Goal: Browse casually: Explore the website without a specific task or goal

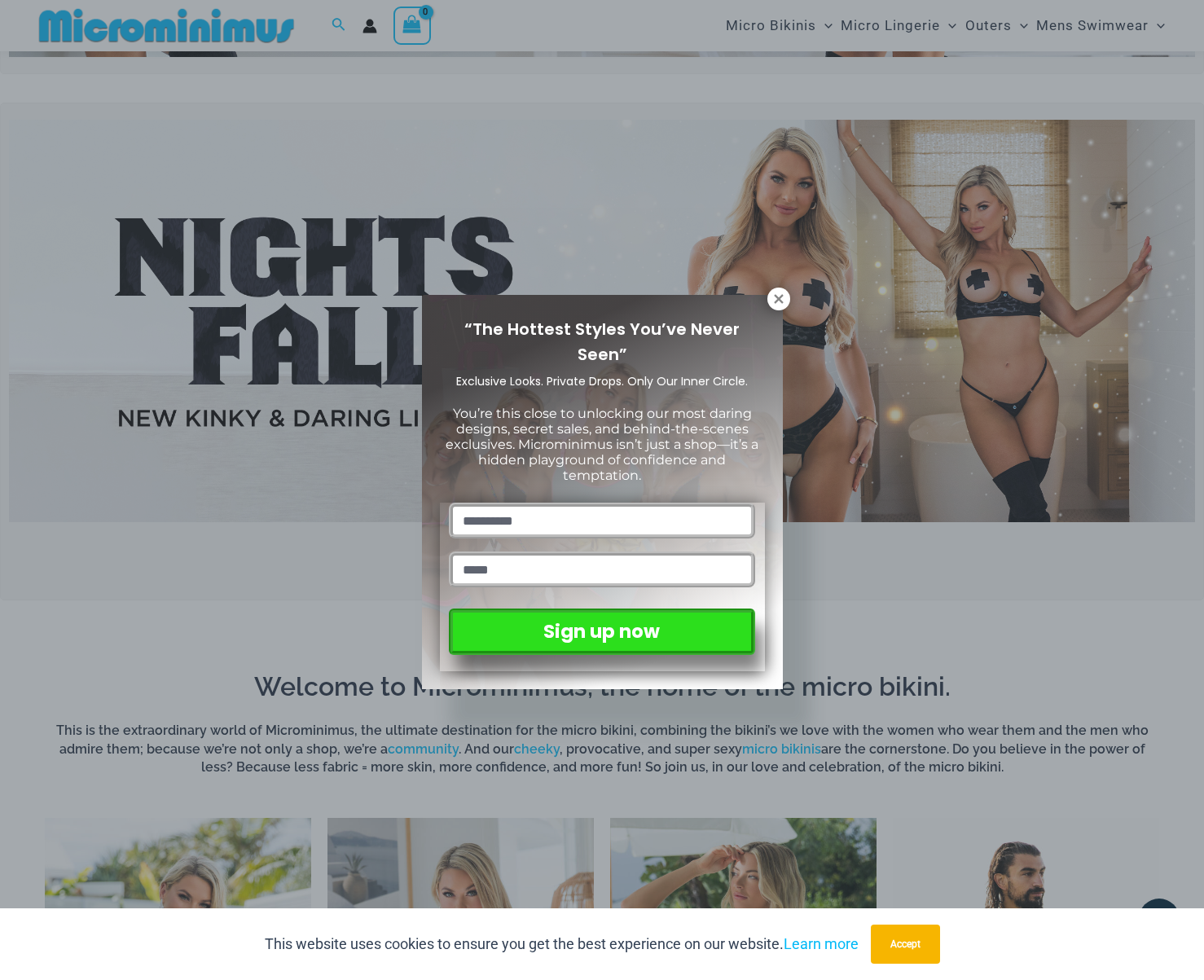
scroll to position [440, 0]
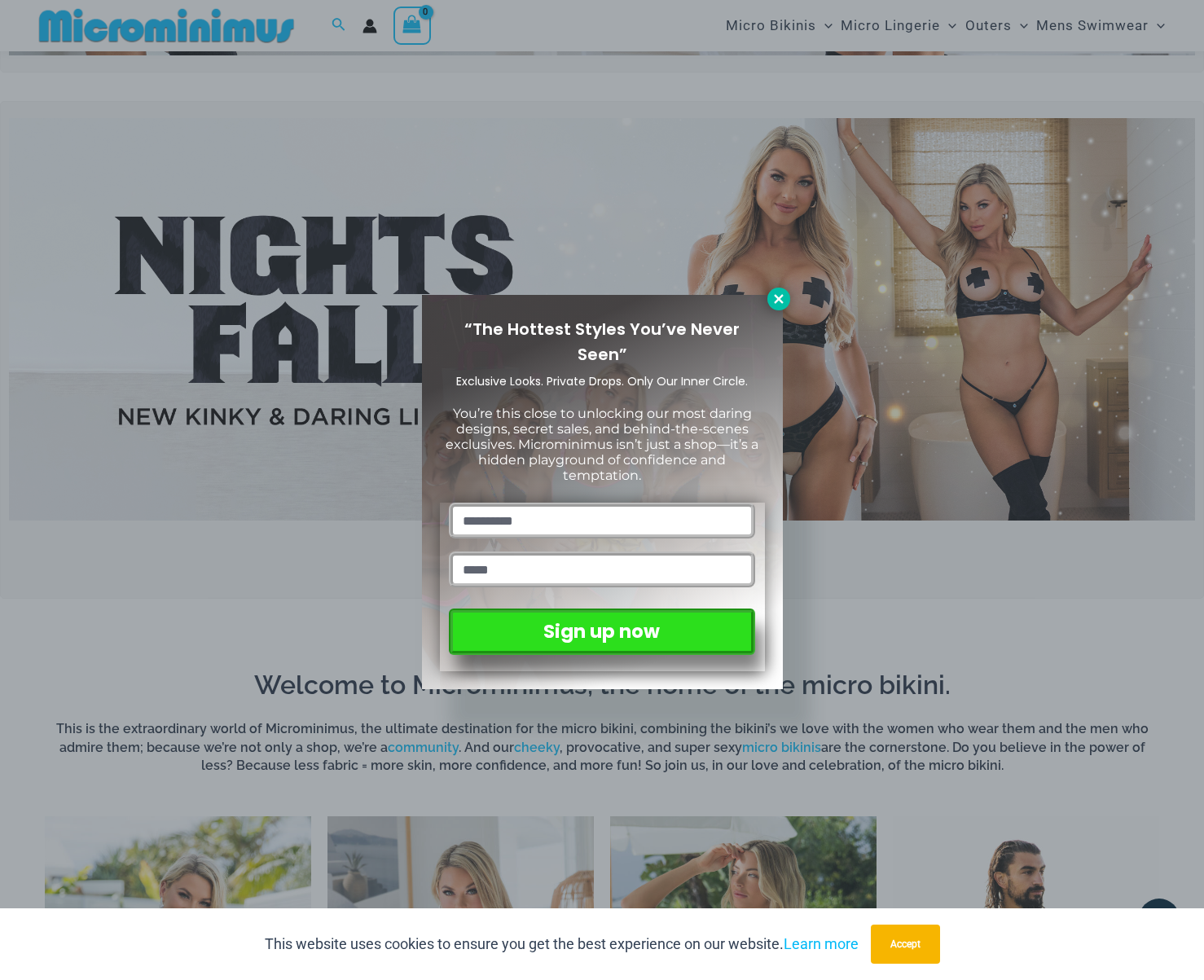
click at [779, 306] on icon at bounding box center [779, 298] width 14 height 14
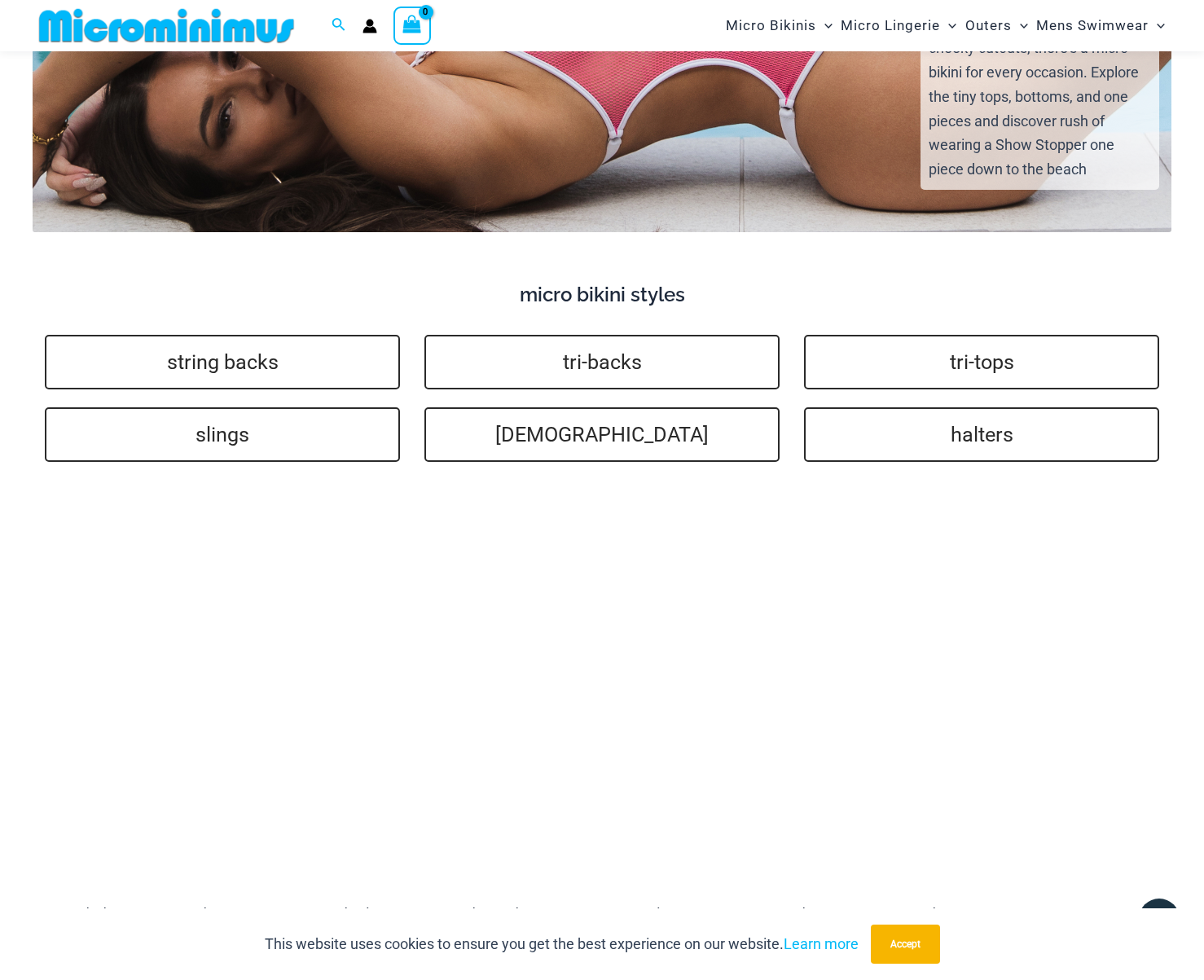
scroll to position [3473, 0]
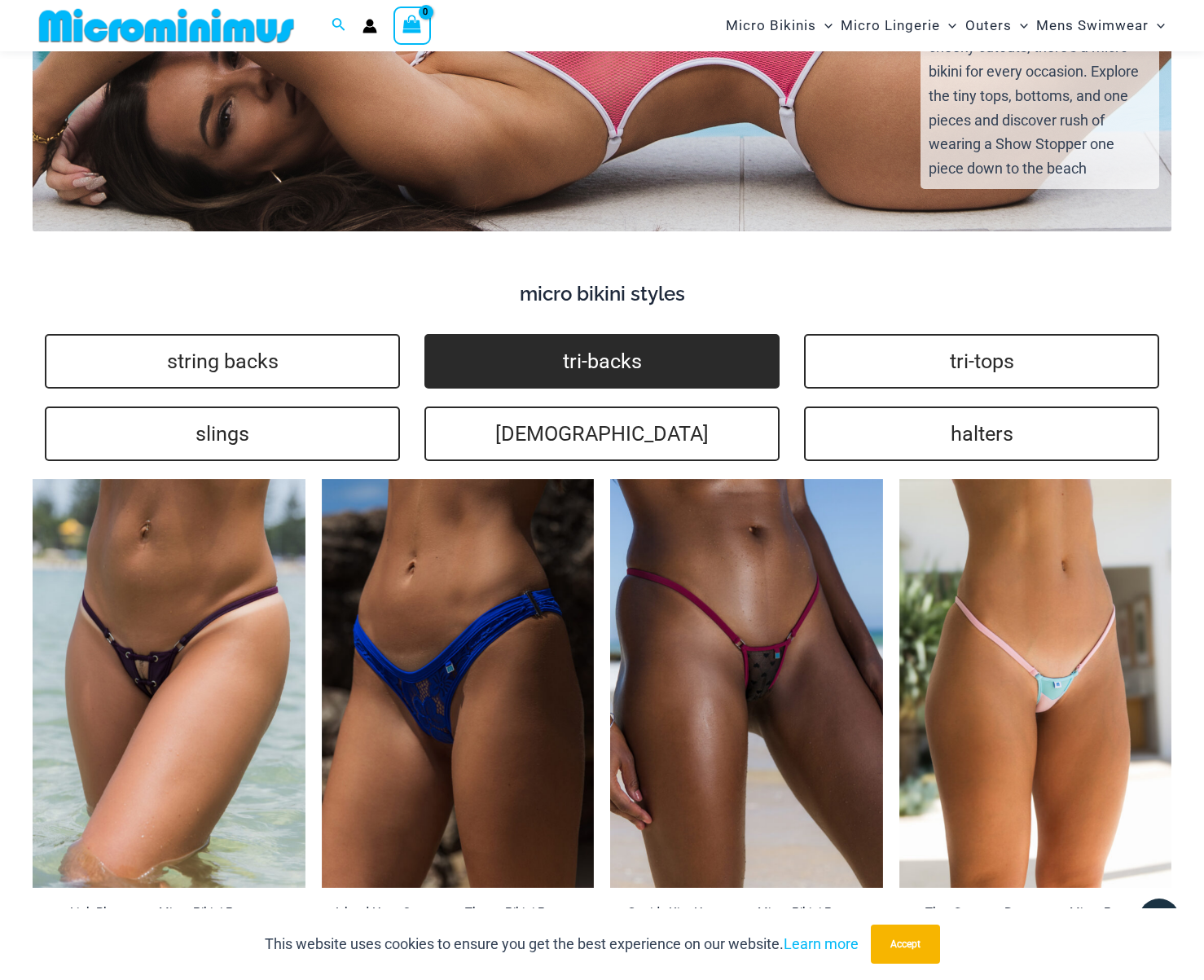
click at [602, 334] on link "tri-backs" at bounding box center [602, 361] width 355 height 54
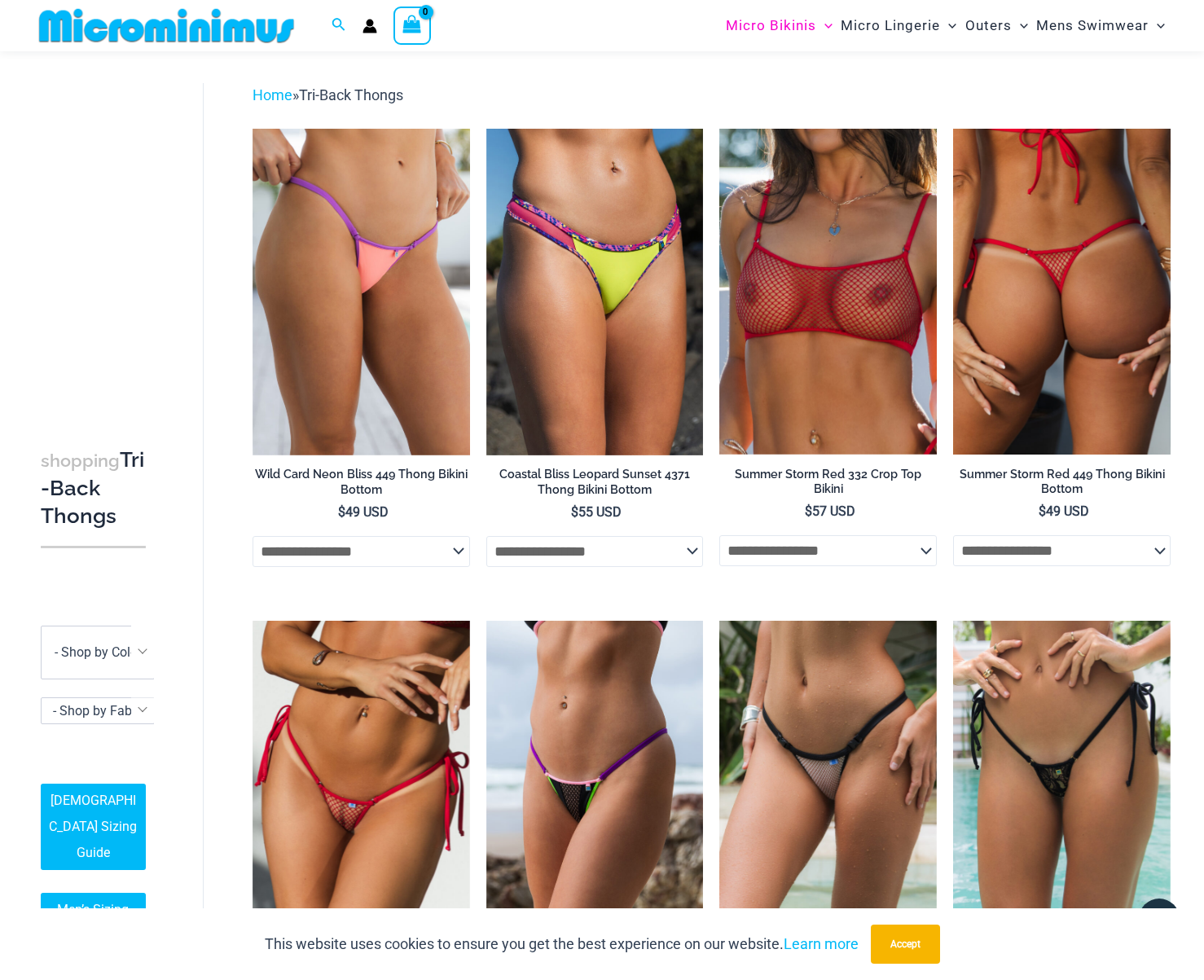
scroll to position [45, 0]
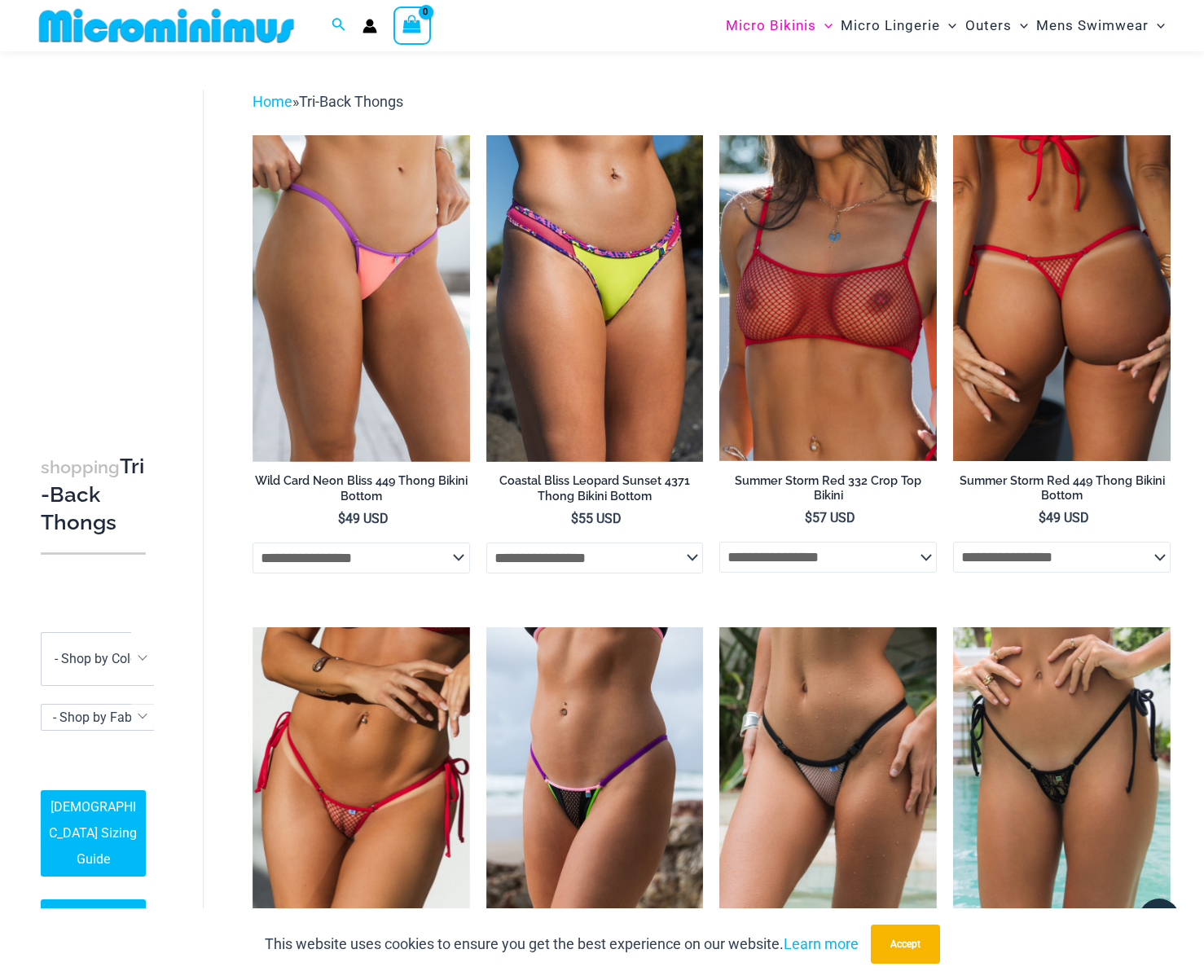
click at [1065, 304] on img at bounding box center [1062, 298] width 218 height 326
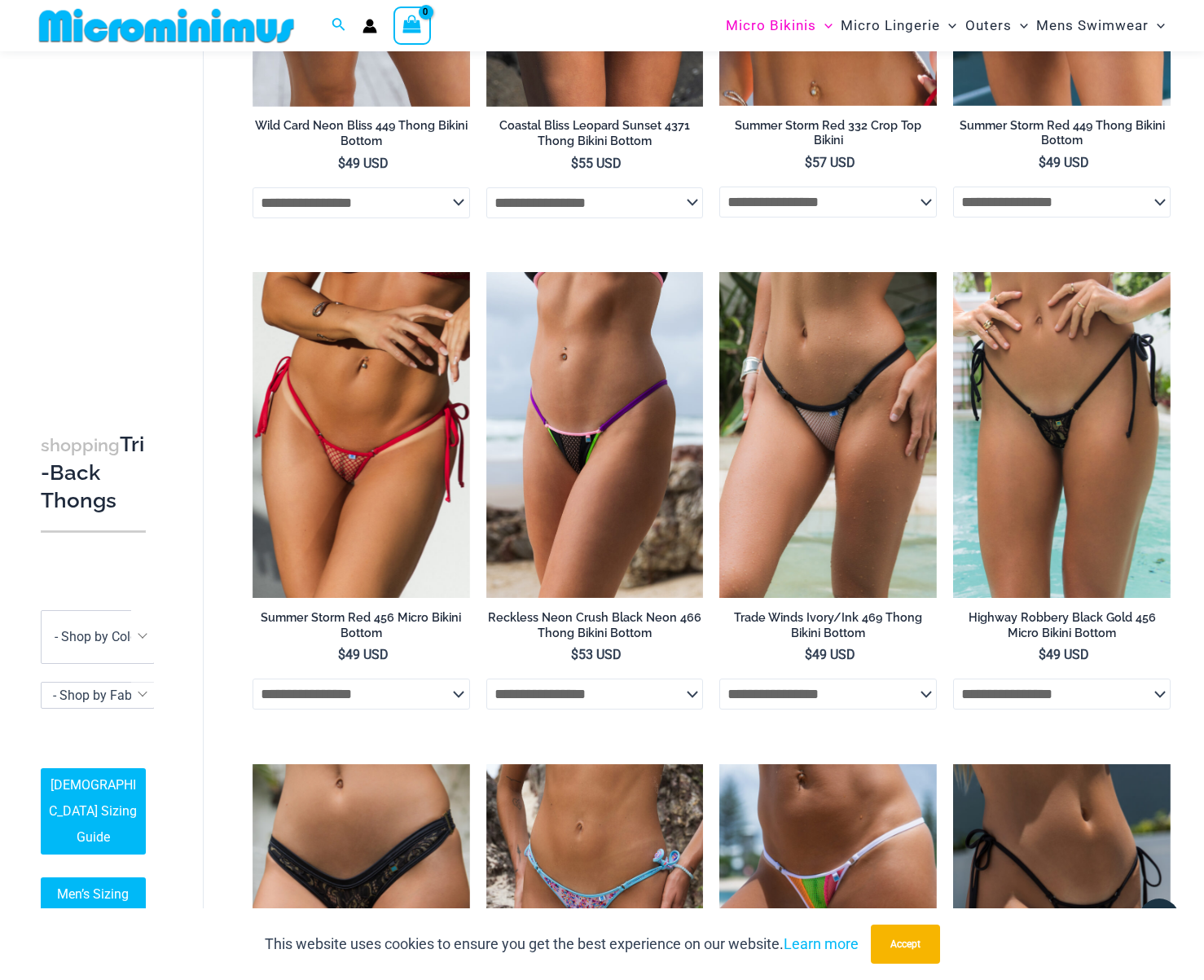
scroll to position [357, 0]
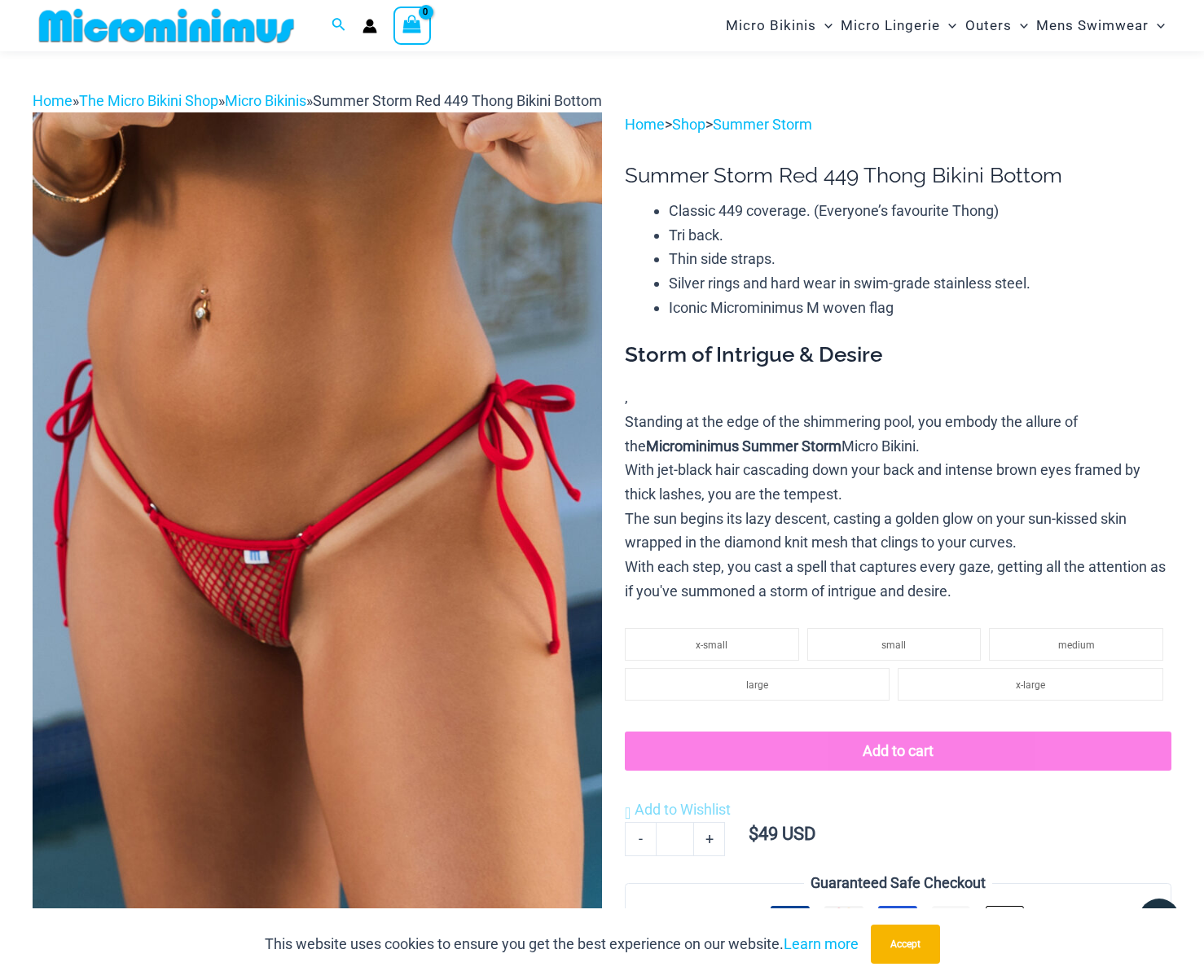
scroll to position [30, 0]
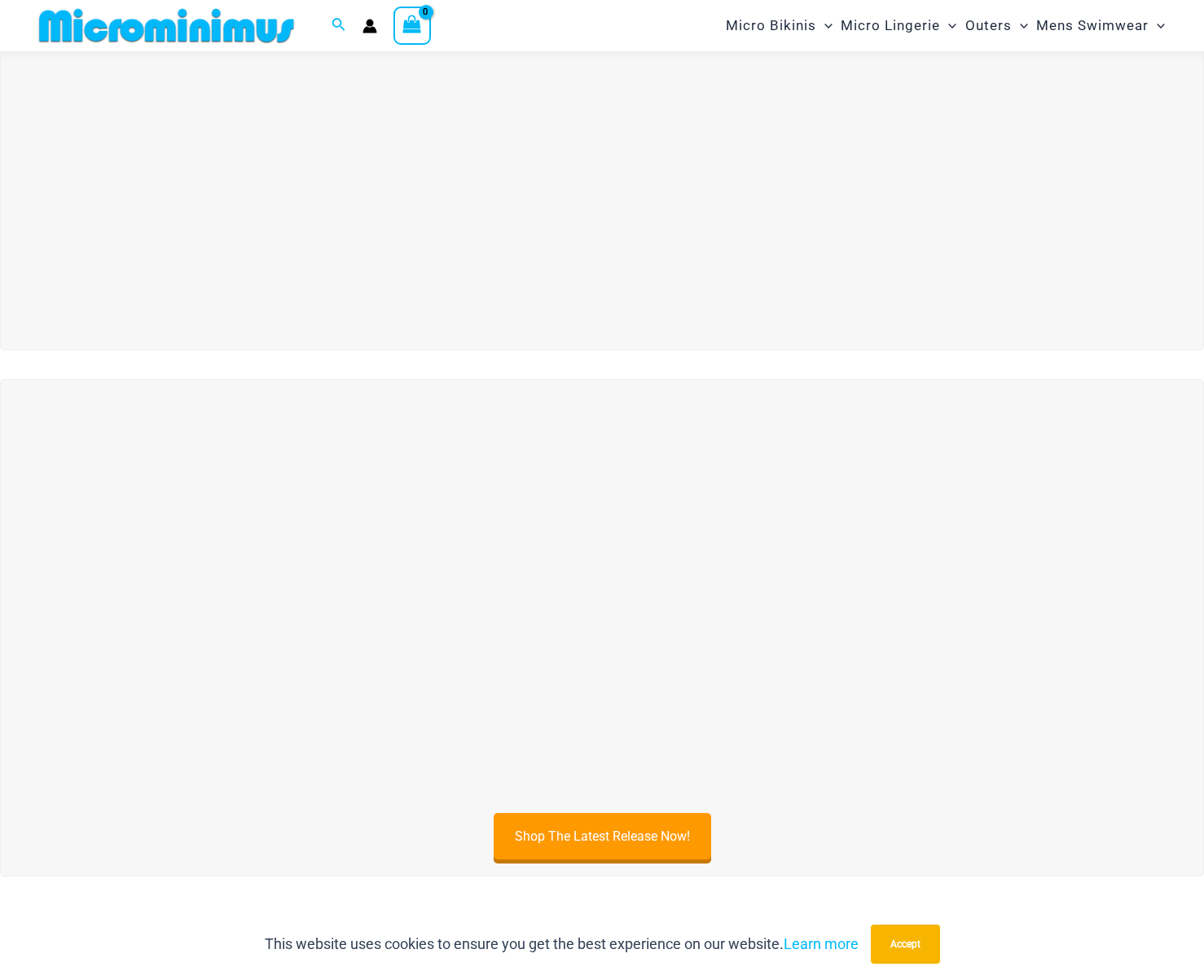
scroll to position [172, 0]
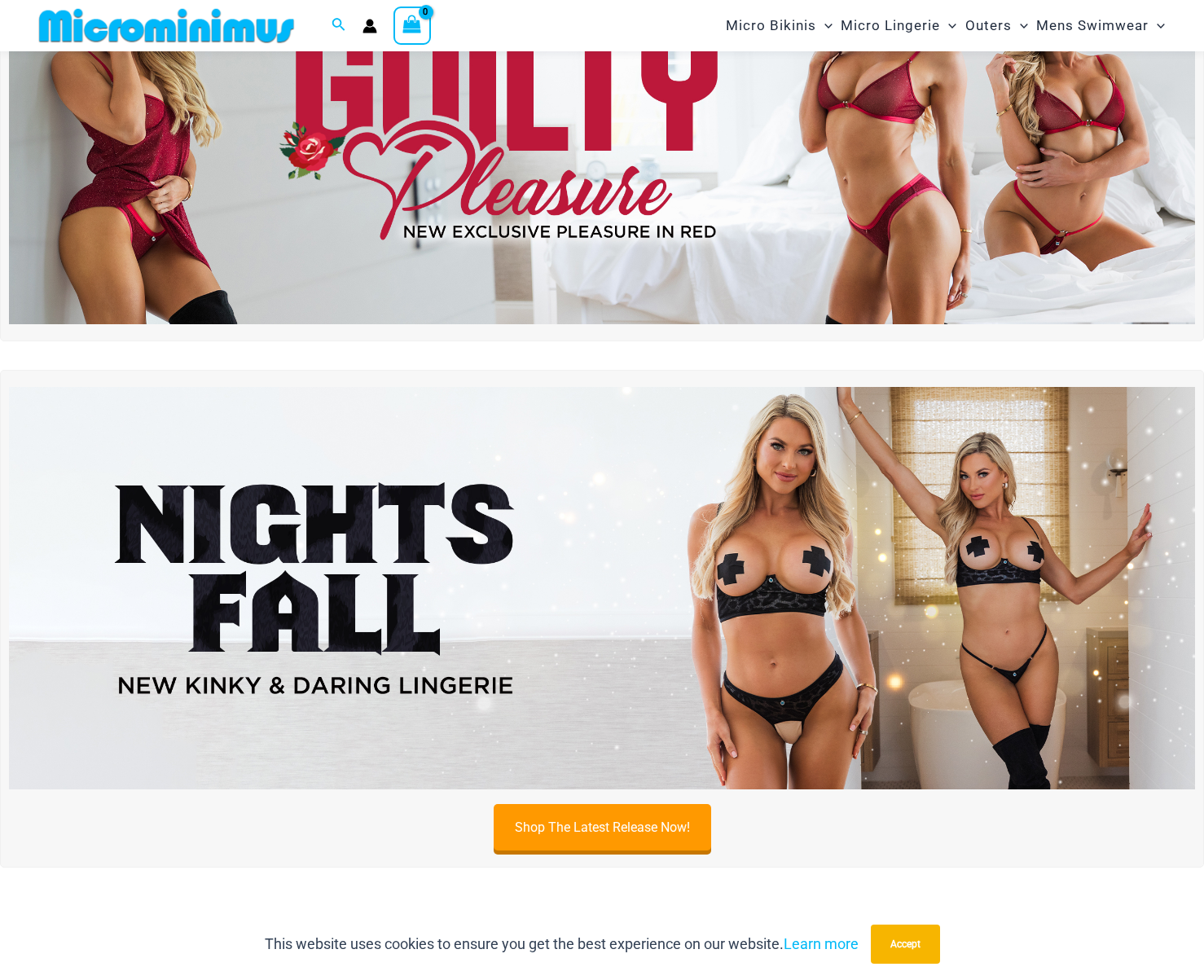
click at [942, 587] on img at bounding box center [602, 589] width 1186 height 403
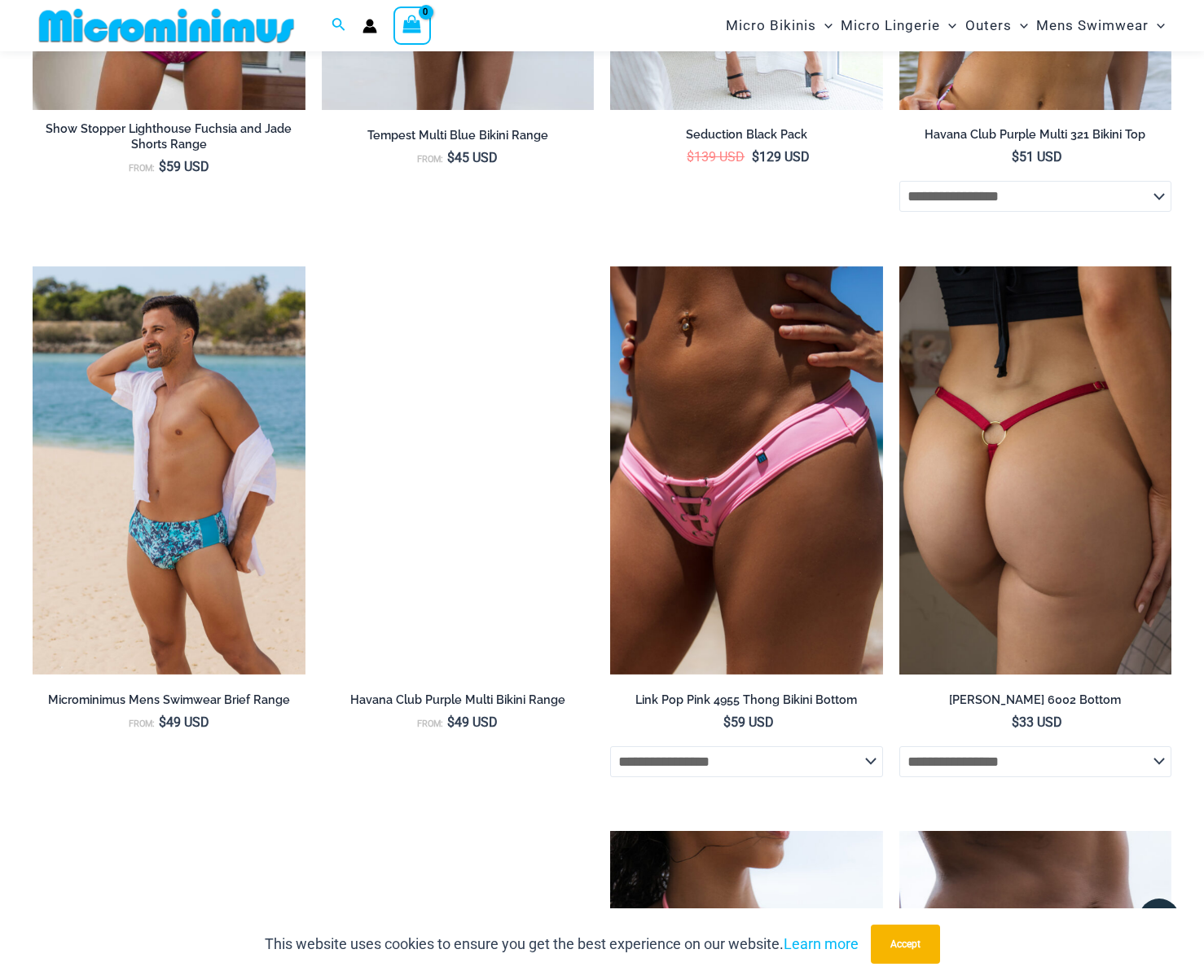
scroll to position [3461, 0]
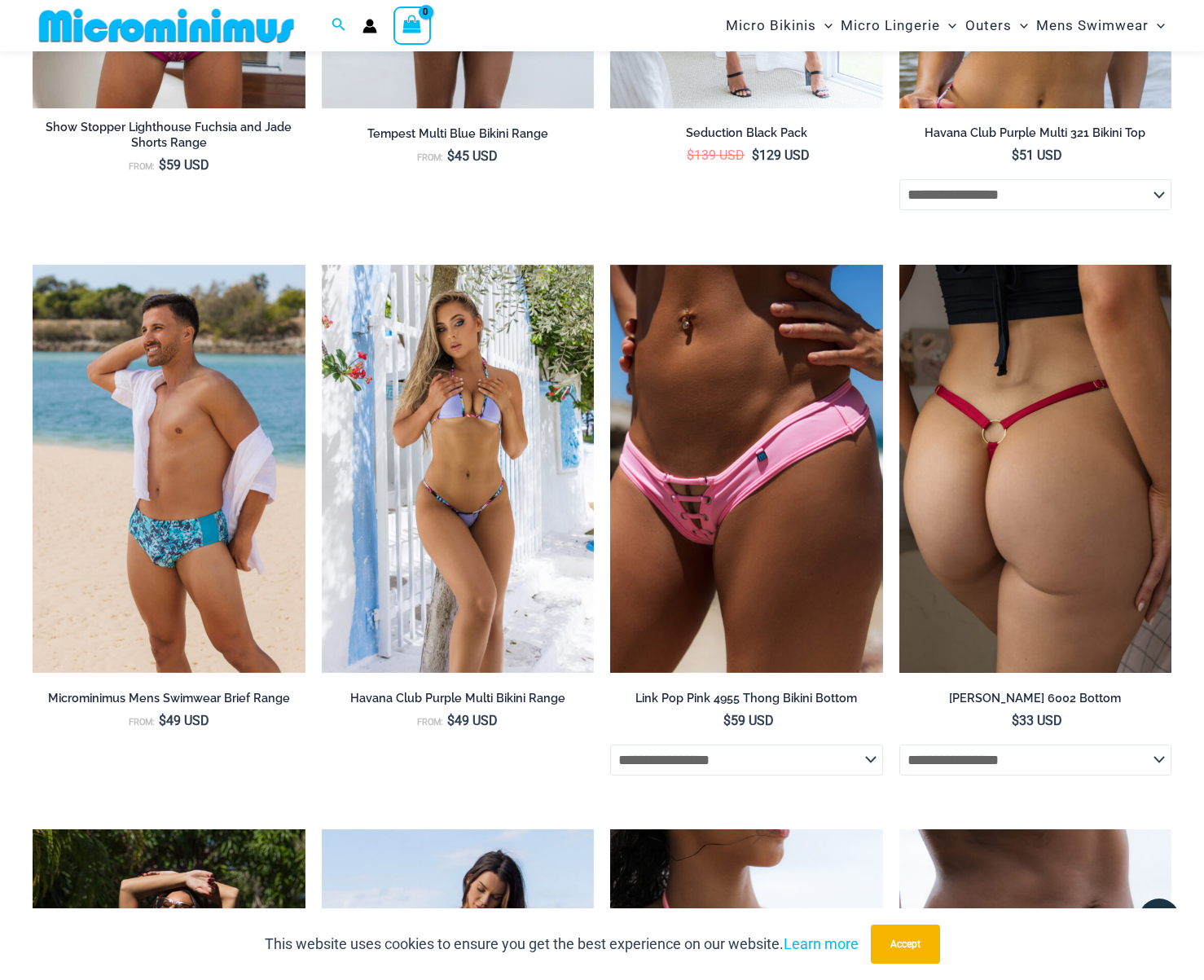
click at [964, 519] on img at bounding box center [1036, 469] width 273 height 409
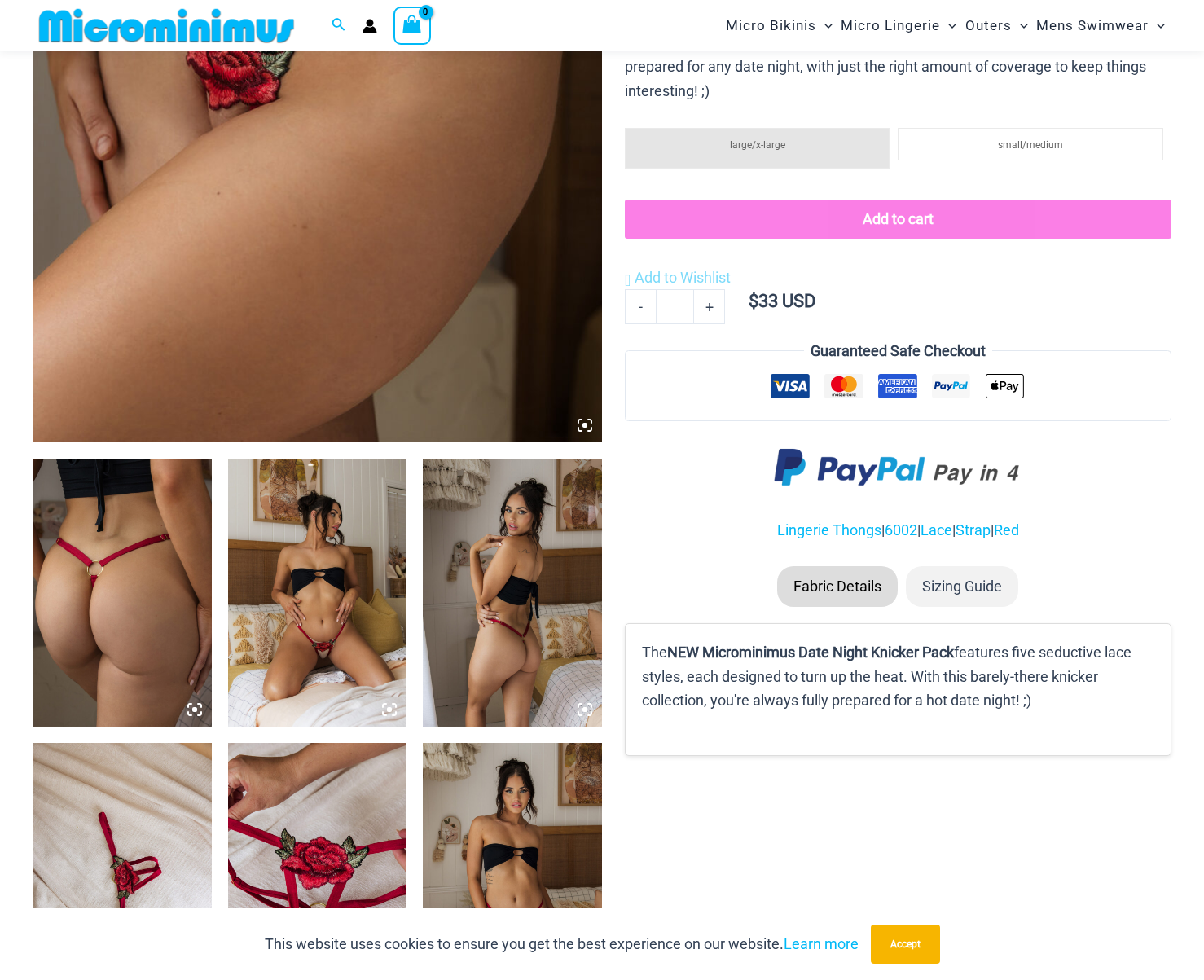
scroll to position [579, 0]
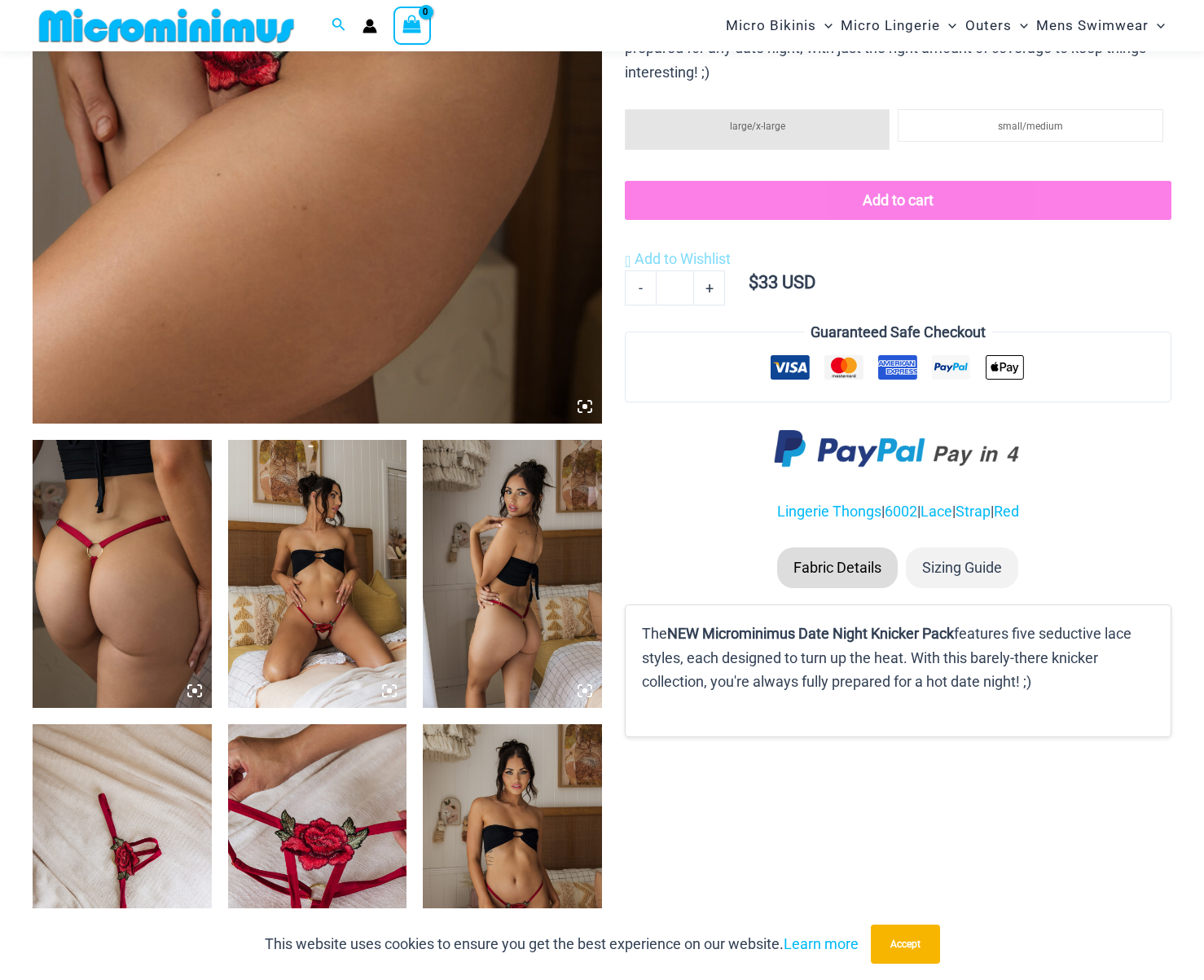
click at [352, 568] on img at bounding box center [318, 573] width 180 height 268
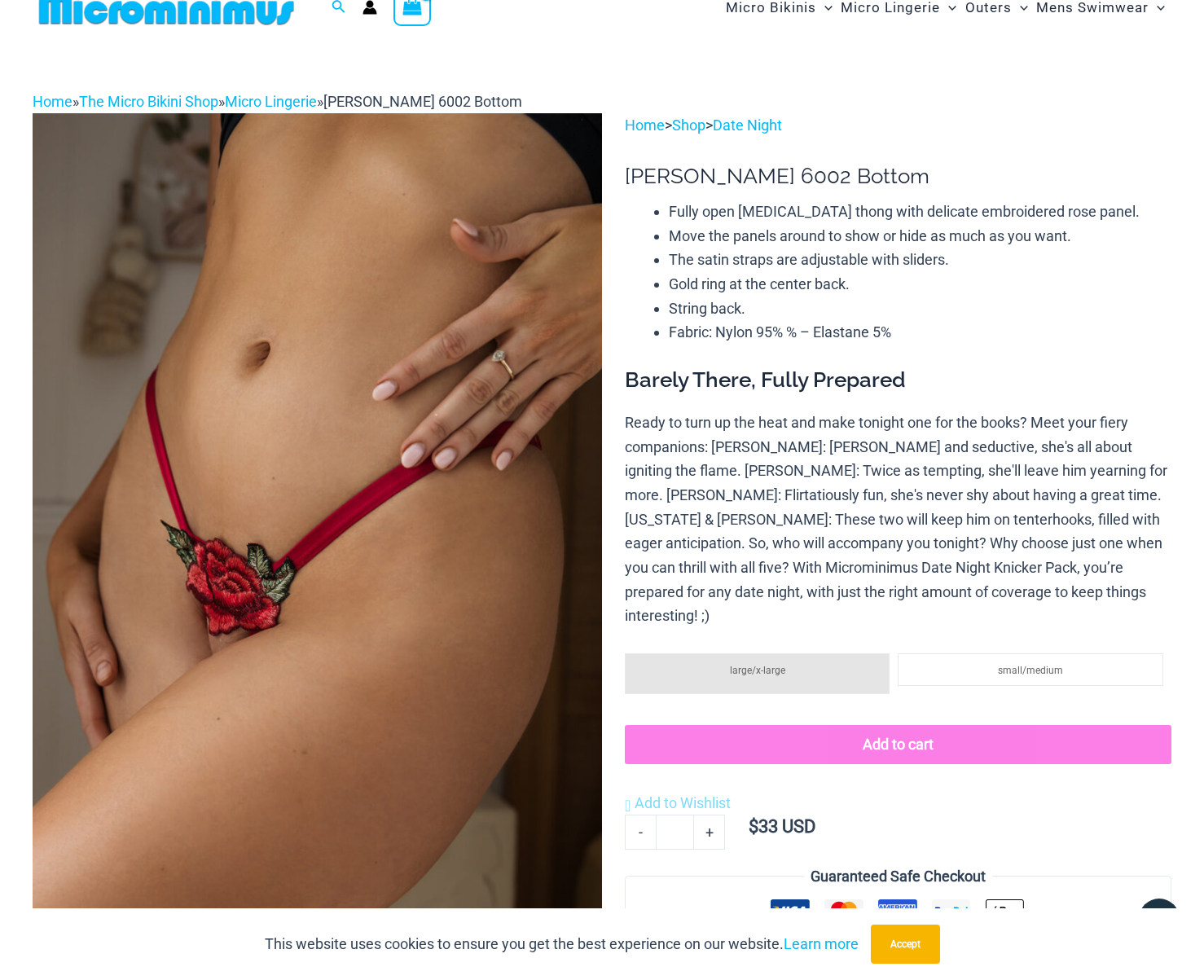
scroll to position [0, 0]
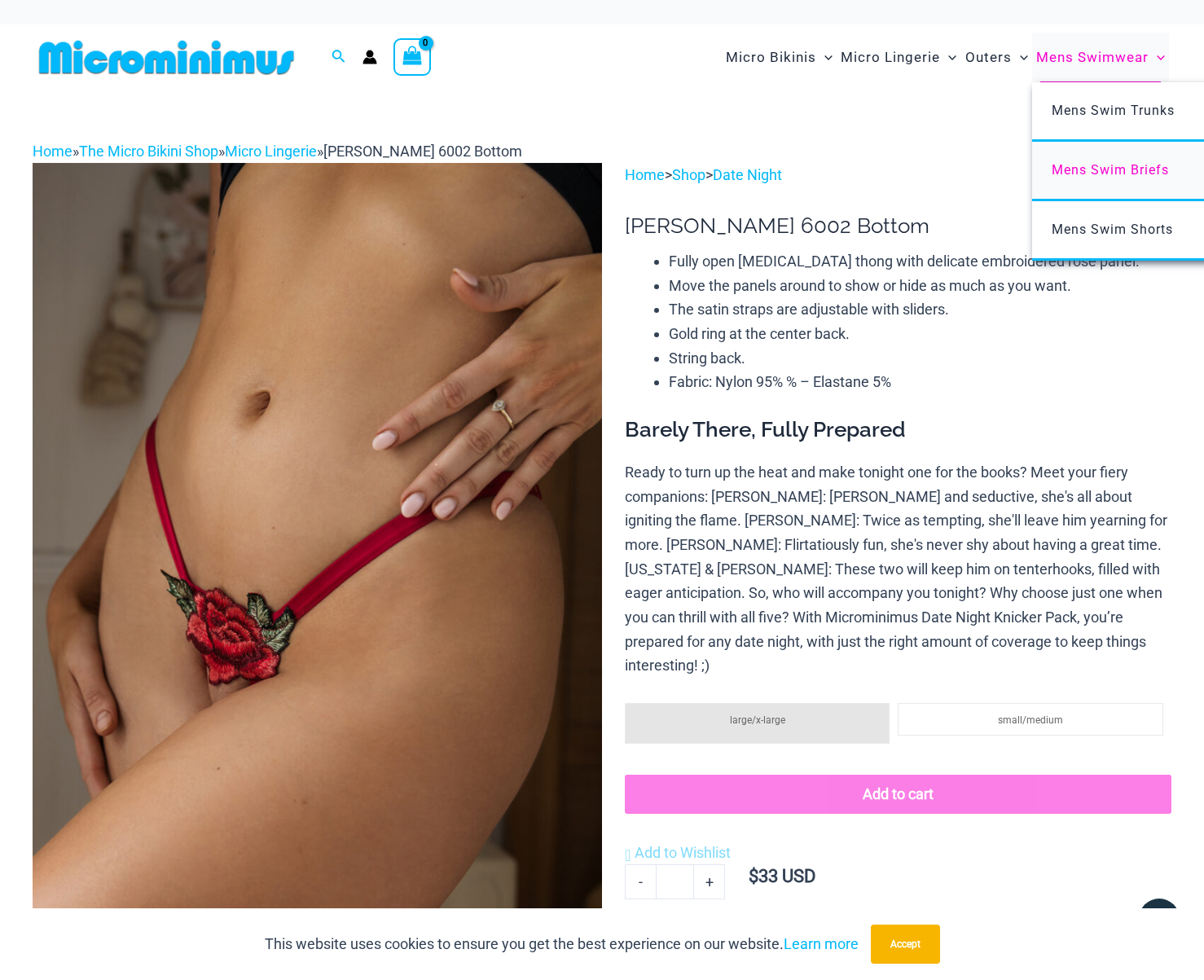
click at [1099, 165] on span "Mens Swim Briefs" at bounding box center [1110, 169] width 117 height 15
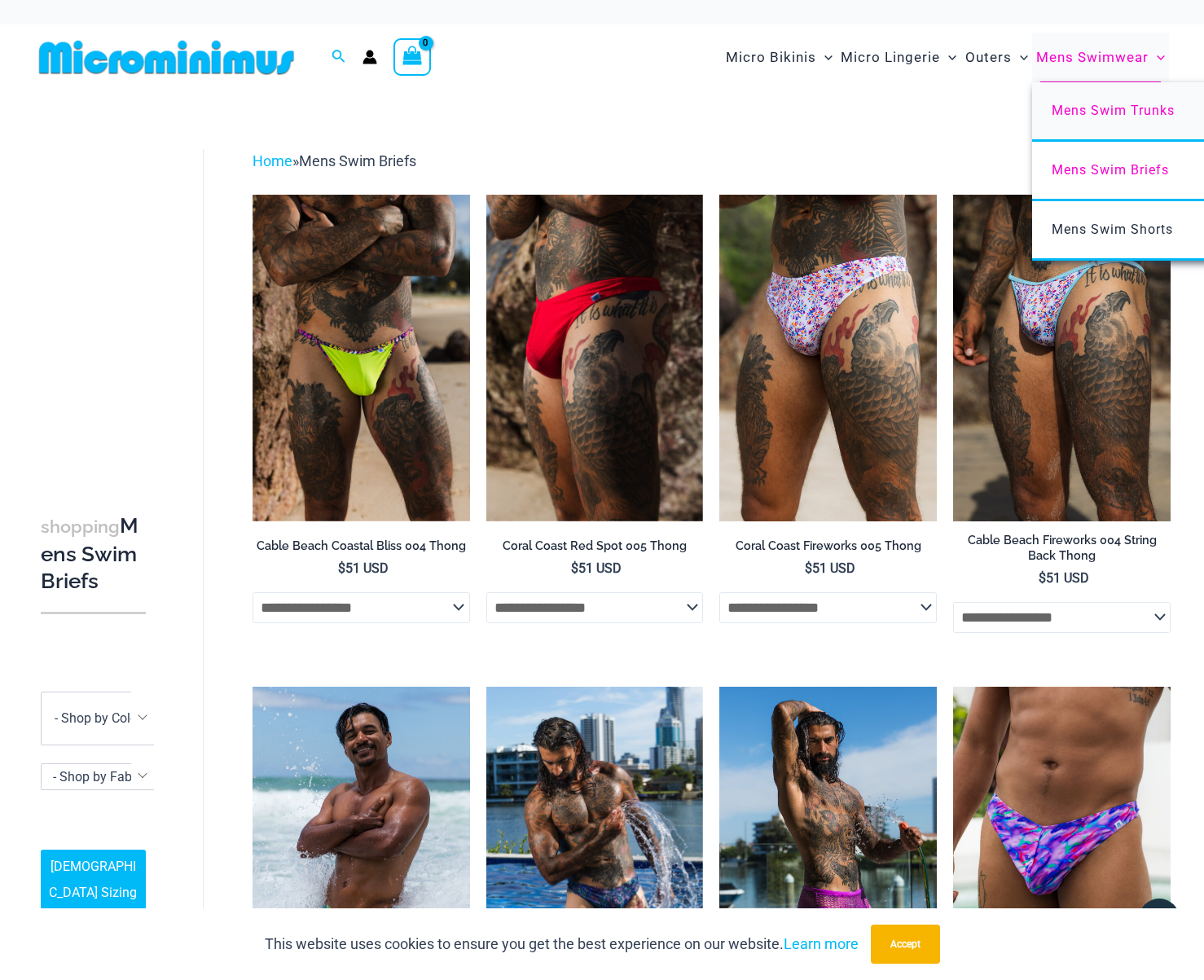
click at [1068, 105] on span "Mens Swim Trunks" at bounding box center [1112, 110] width 123 height 15
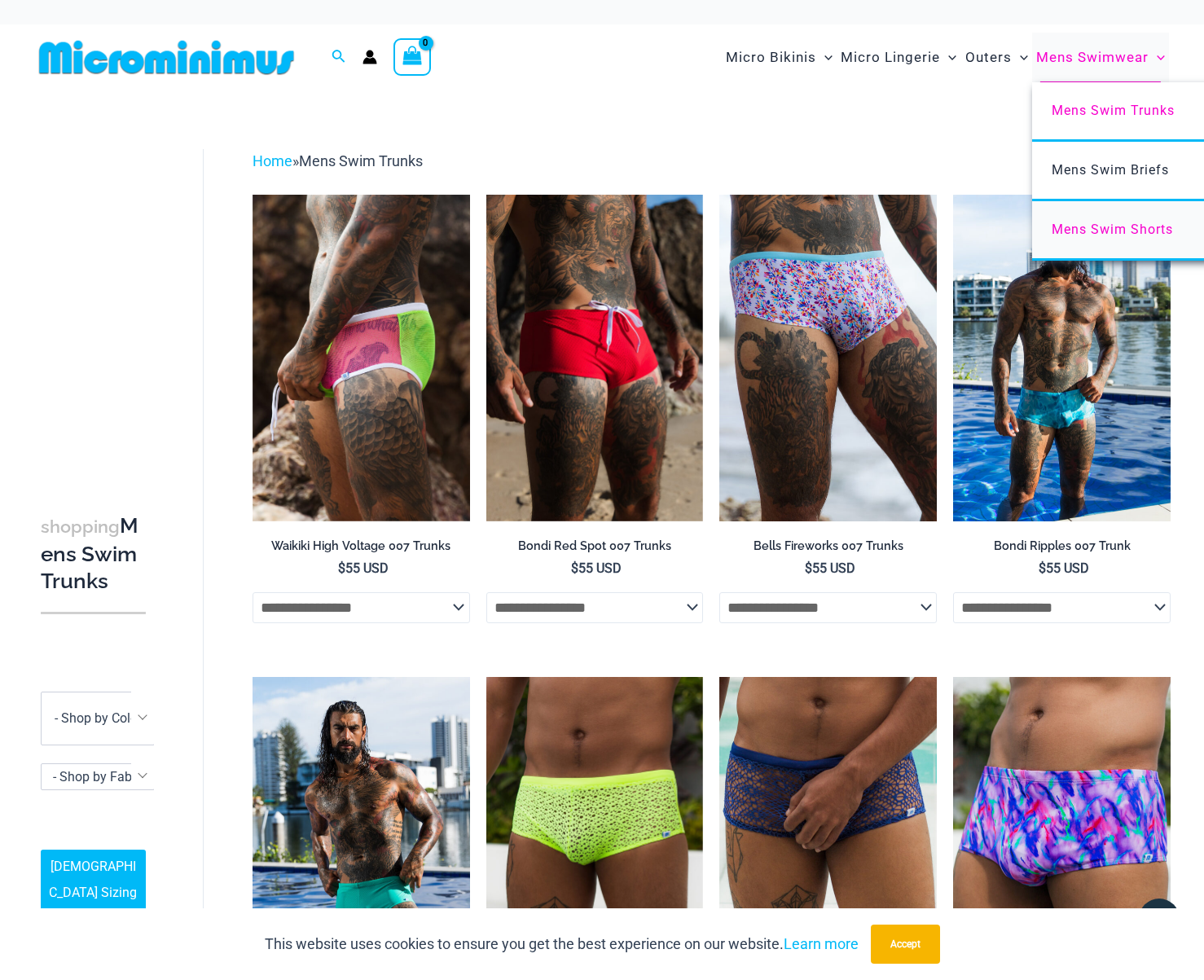
click at [1089, 224] on span "Mens Swim Shorts" at bounding box center [1112, 230] width 121 height 15
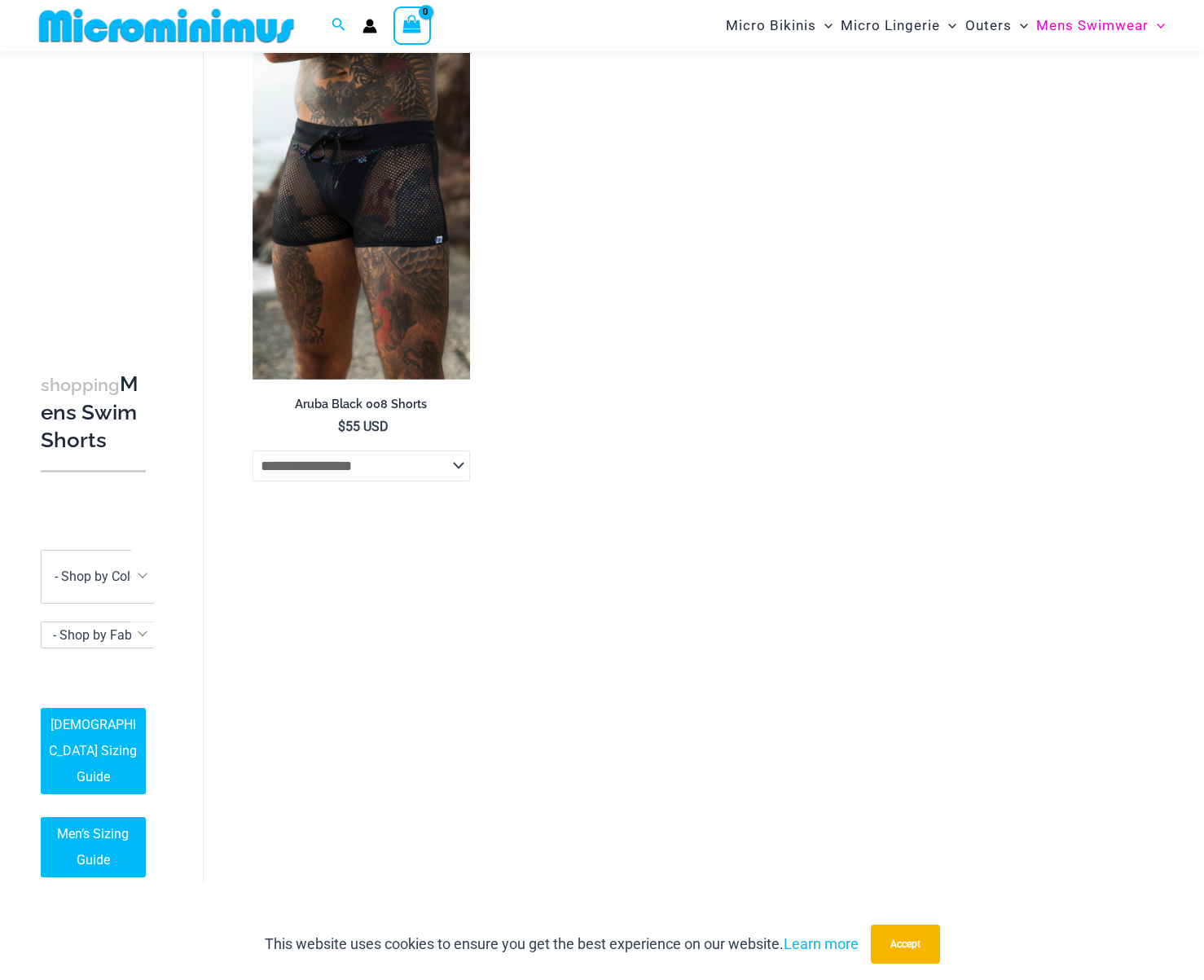
scroll to position [126, 0]
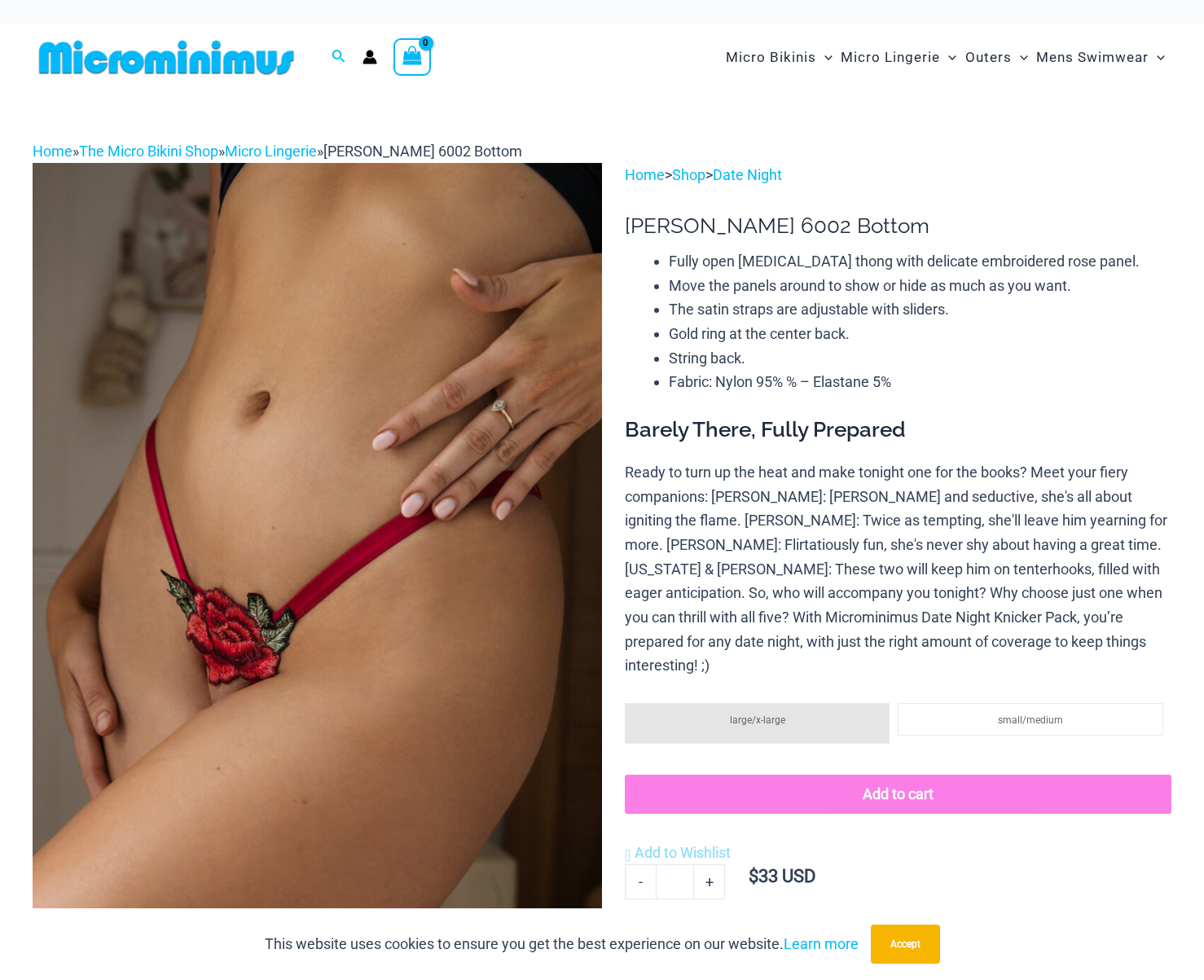
scroll to position [-11, 0]
click at [202, 65] on img at bounding box center [166, 57] width 268 height 36
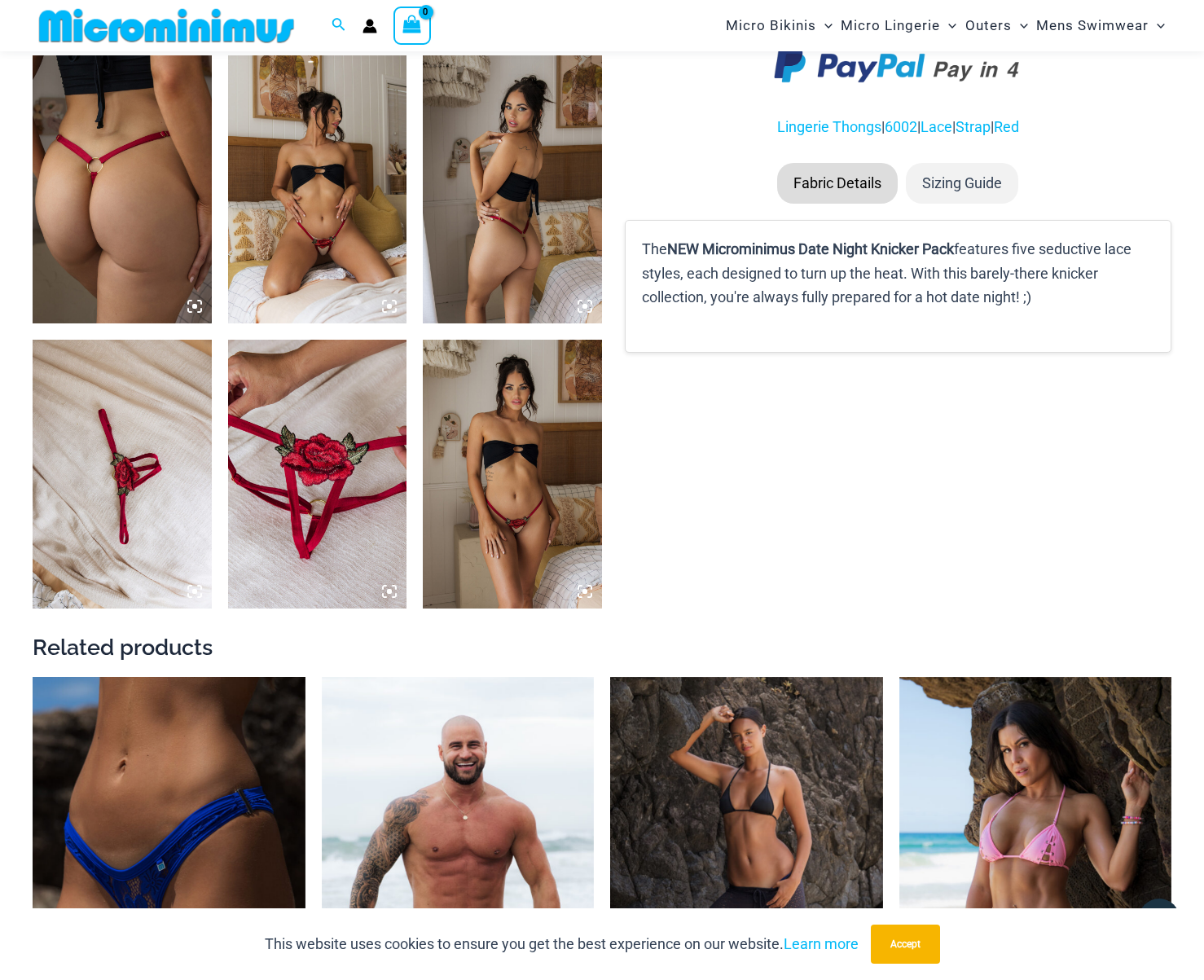
scroll to position [982, 0]
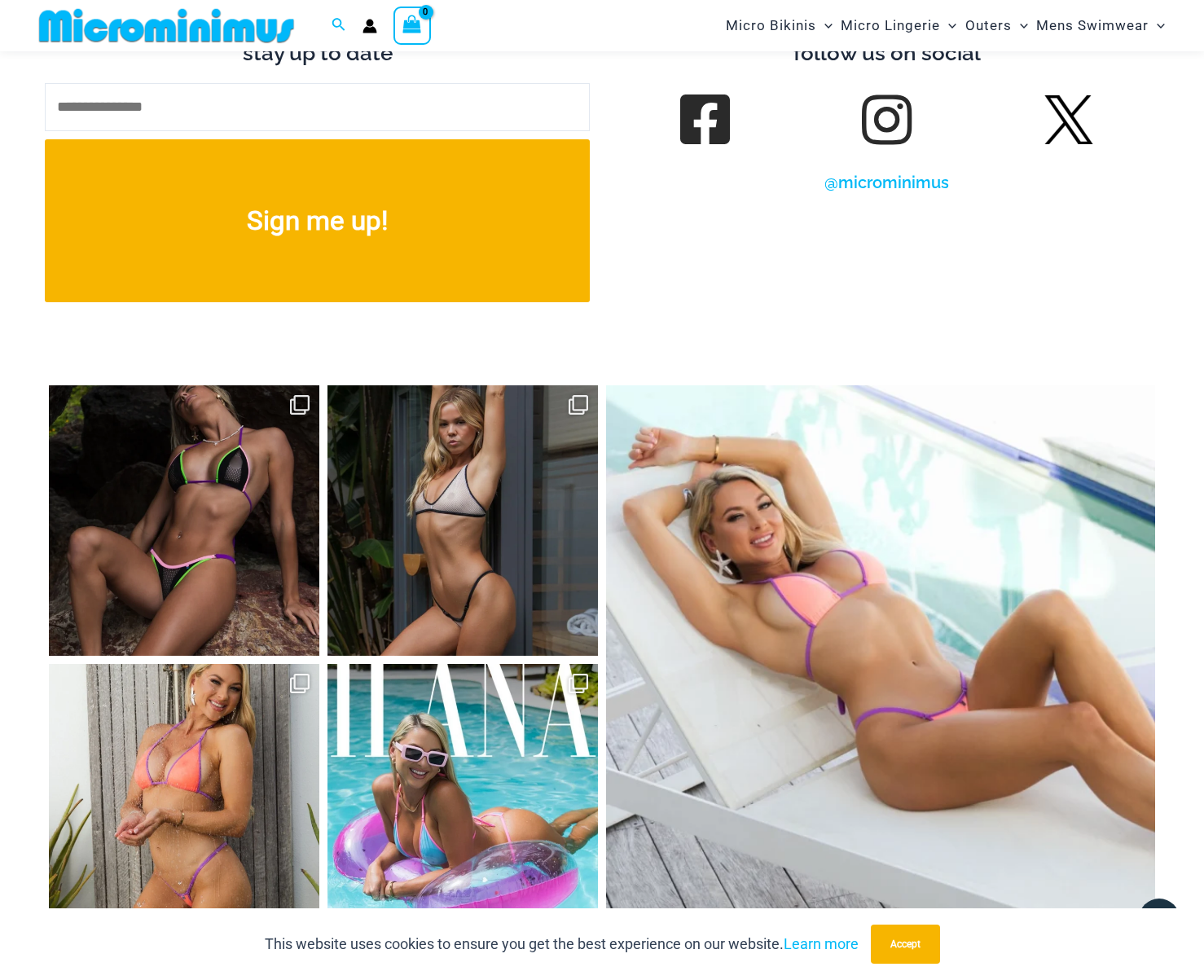
scroll to position [6661, 0]
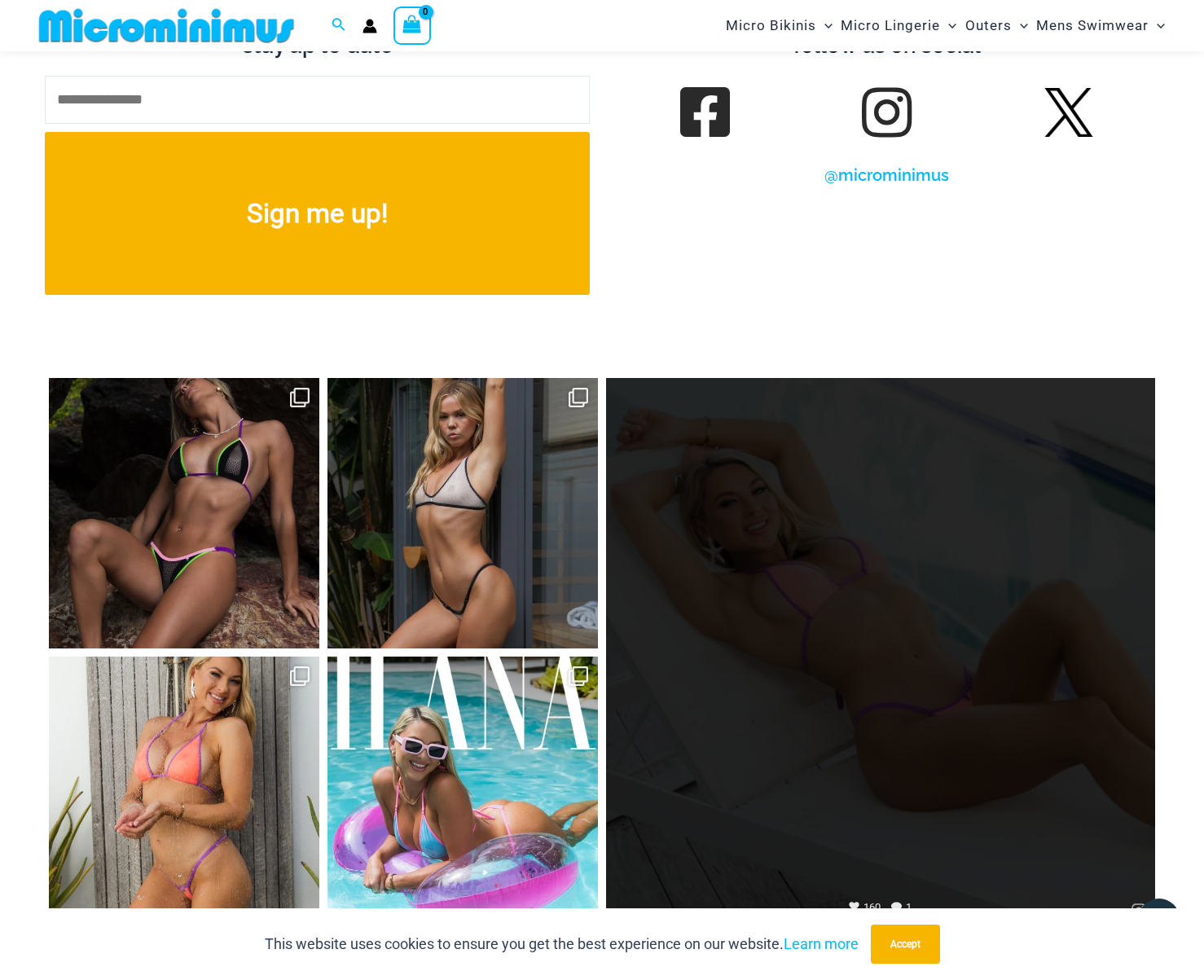
click at [723, 533] on link "Open" at bounding box center [880, 652] width 549 height 549
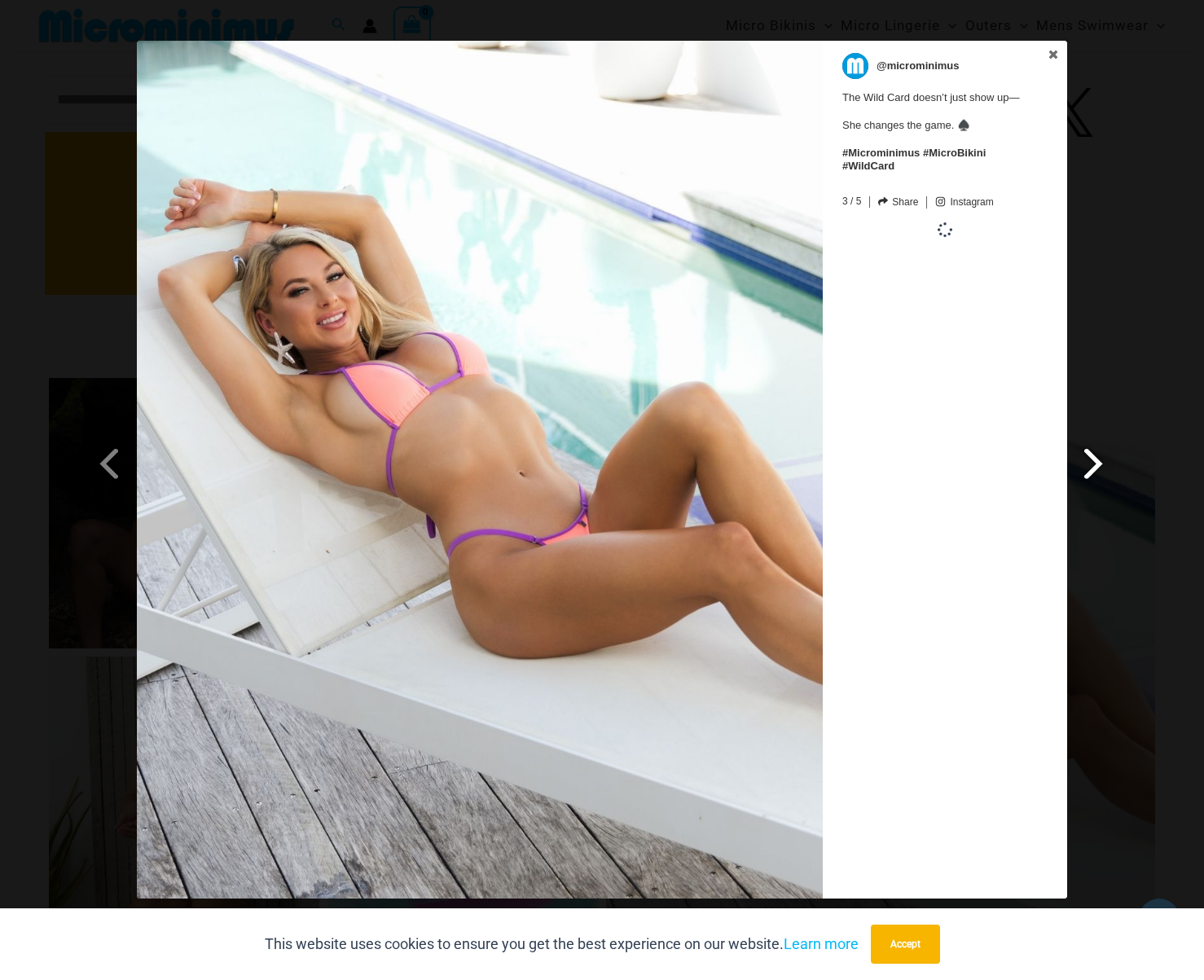
click at [1106, 468] on span at bounding box center [1094, 462] width 28 height 36
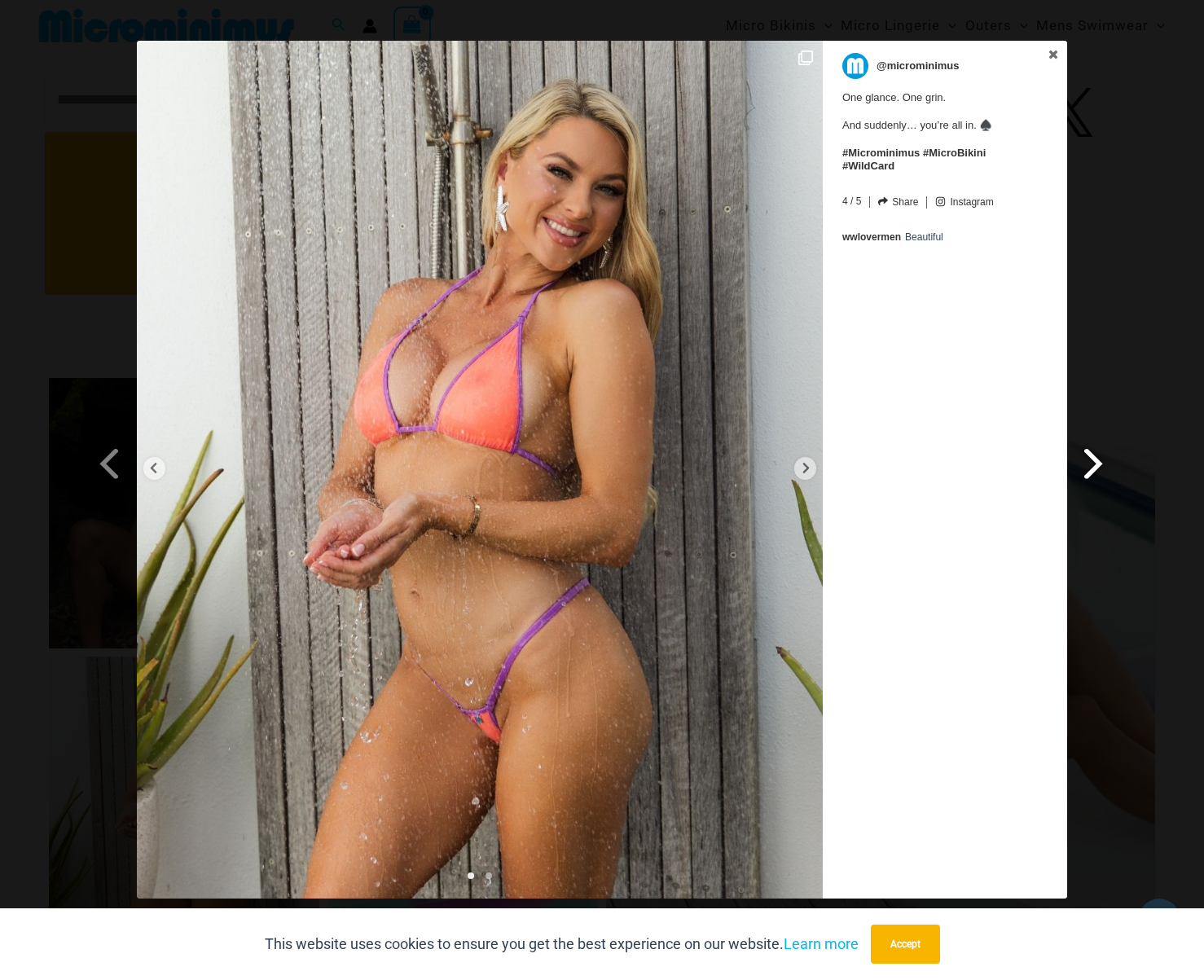
click at [1099, 468] on span at bounding box center [1094, 462] width 28 height 36
